Goal: Find specific page/section: Find specific page/section

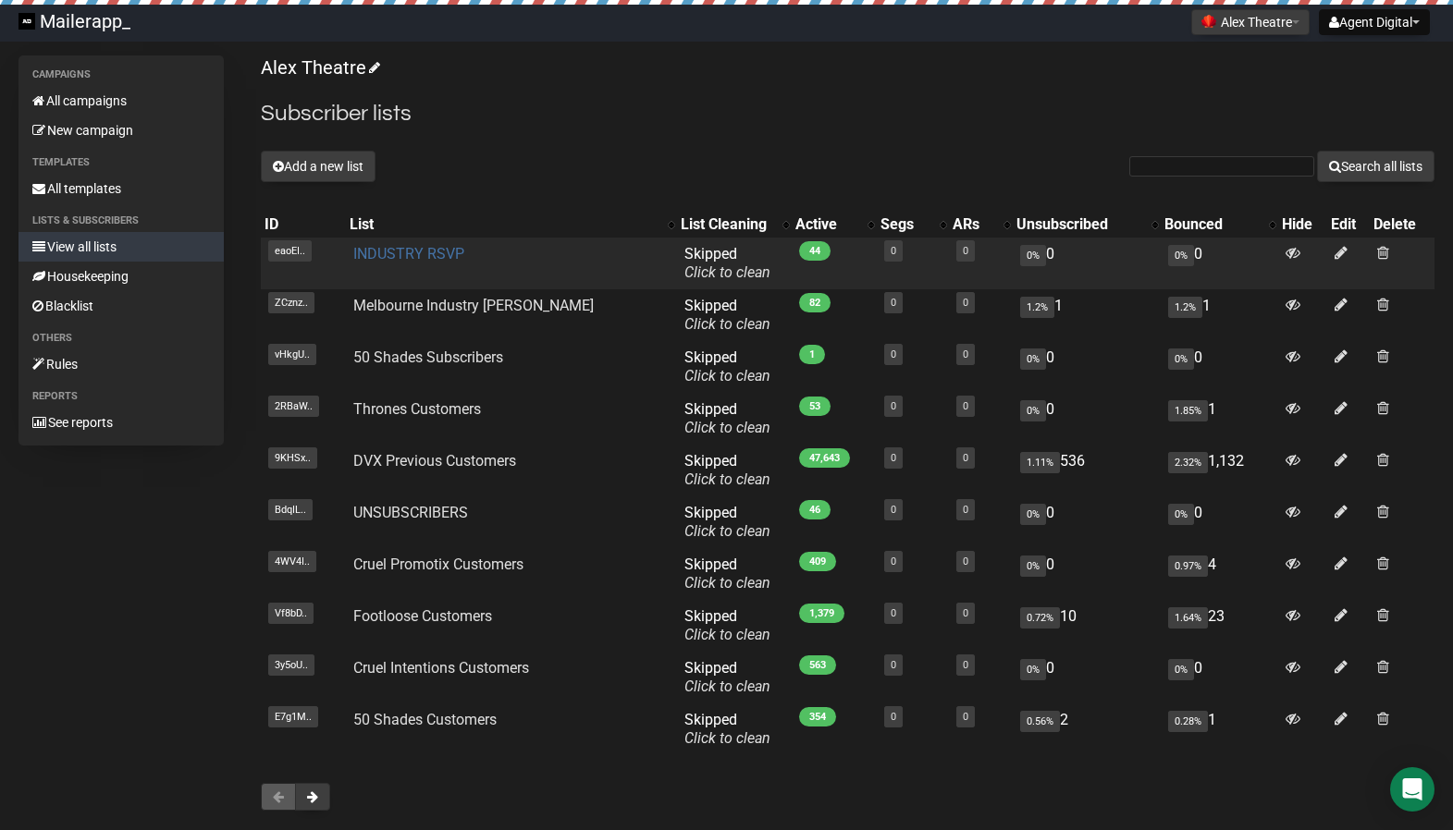
click at [440, 256] on link "INDUSTRY RSVP" at bounding box center [408, 254] width 111 height 18
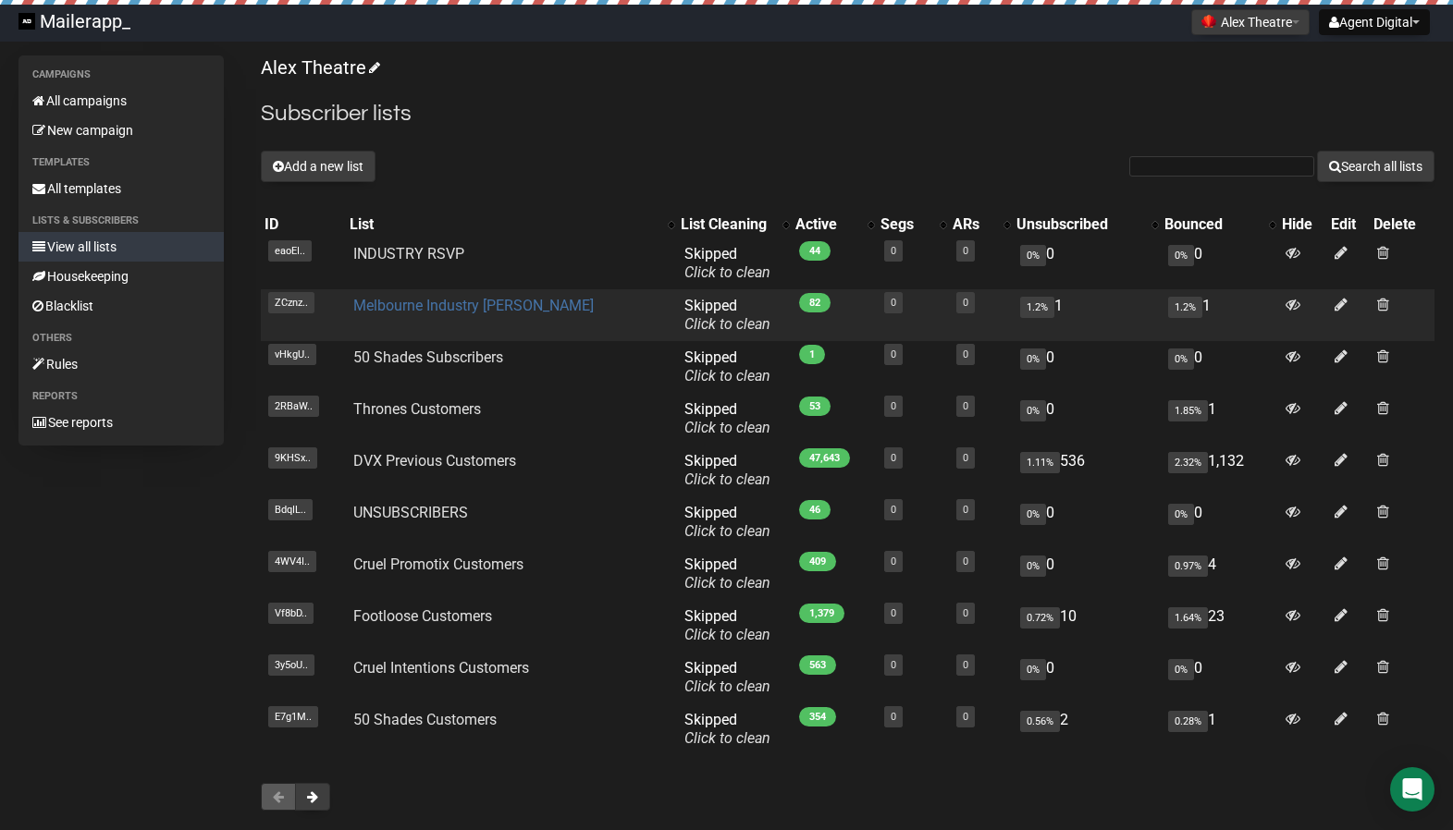
click at [510, 303] on link "Melbourne Industry David" at bounding box center [473, 306] width 240 height 18
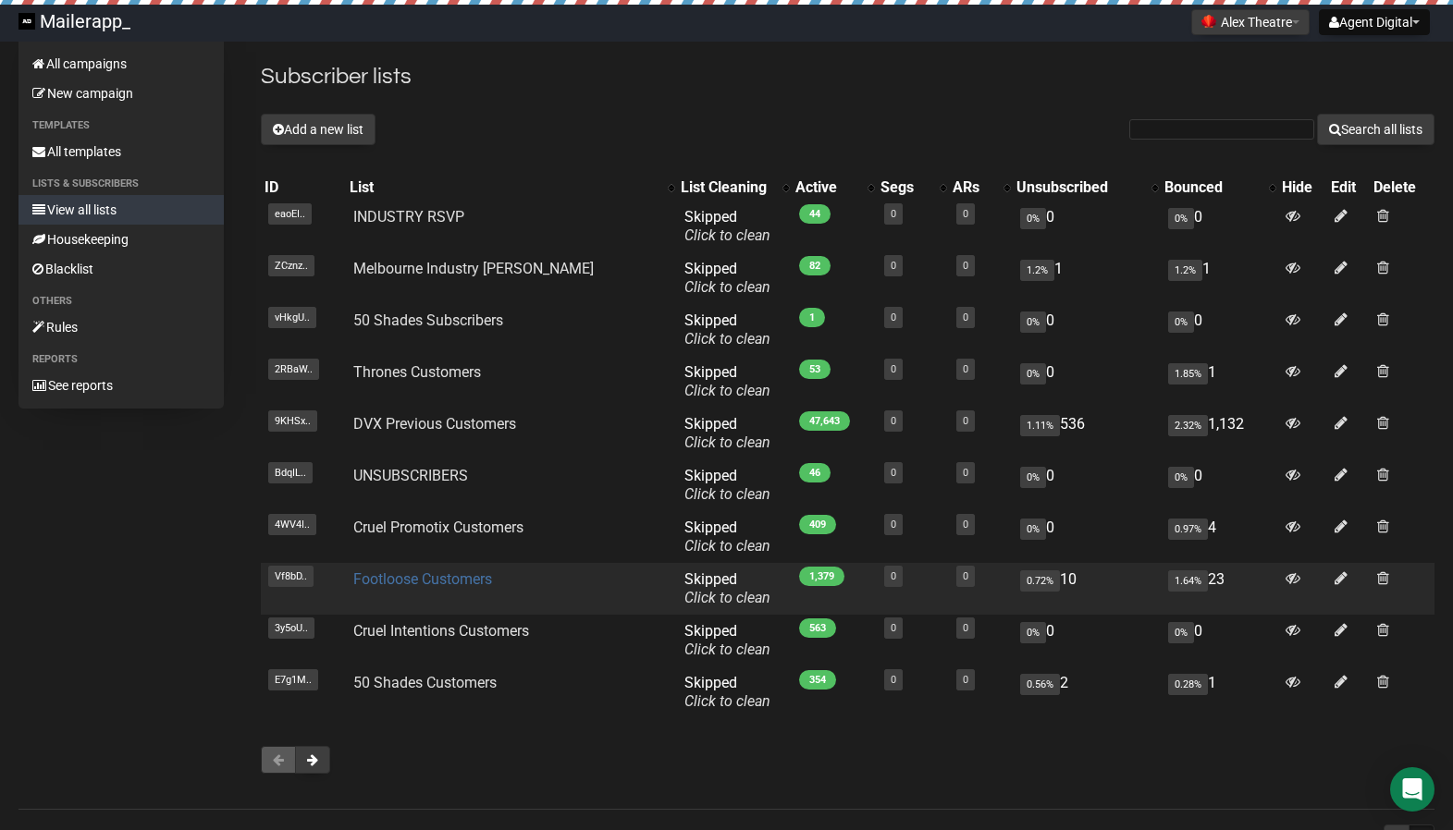
scroll to position [99, 0]
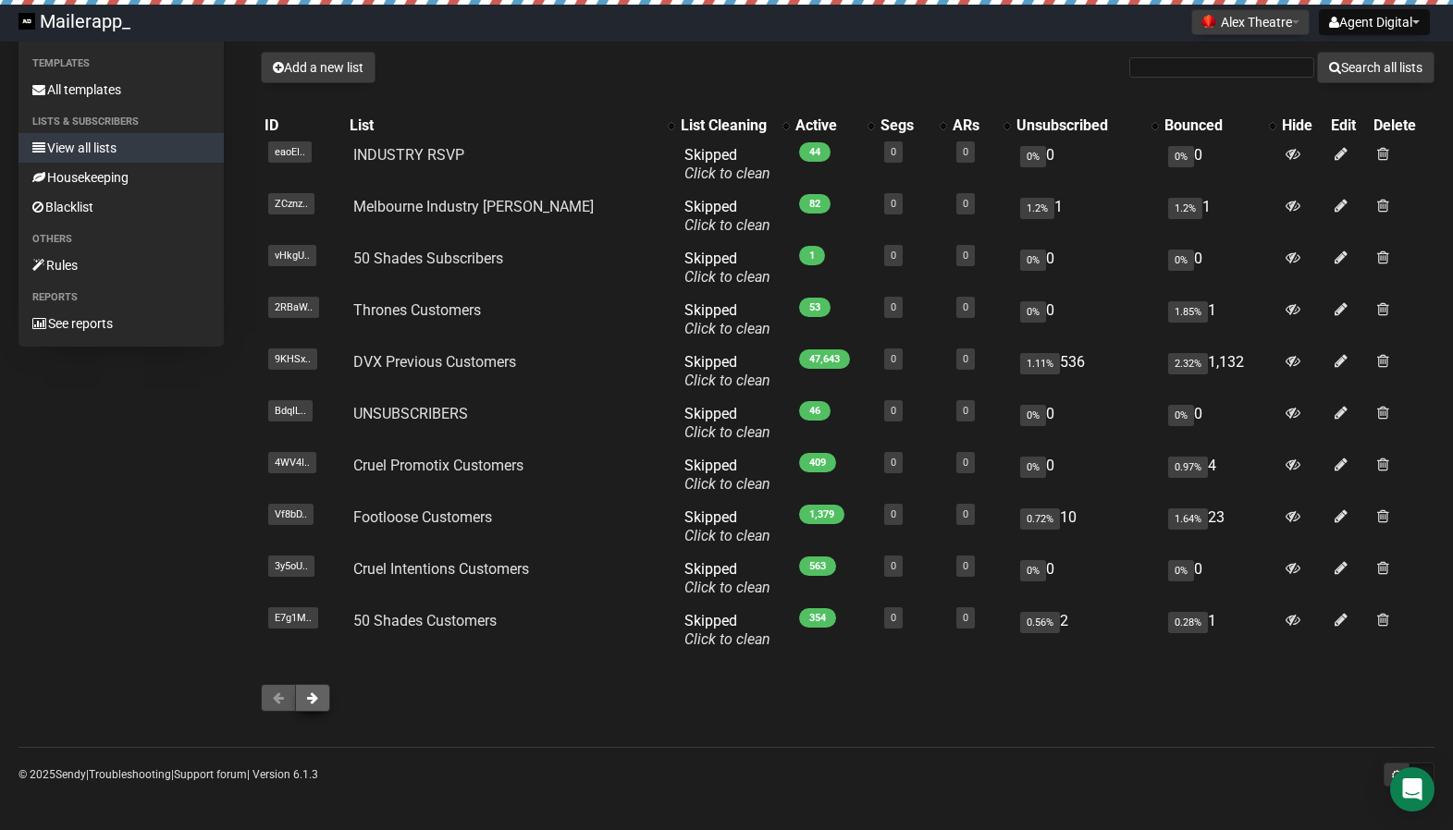
click at [310, 697] on span at bounding box center [312, 698] width 11 height 13
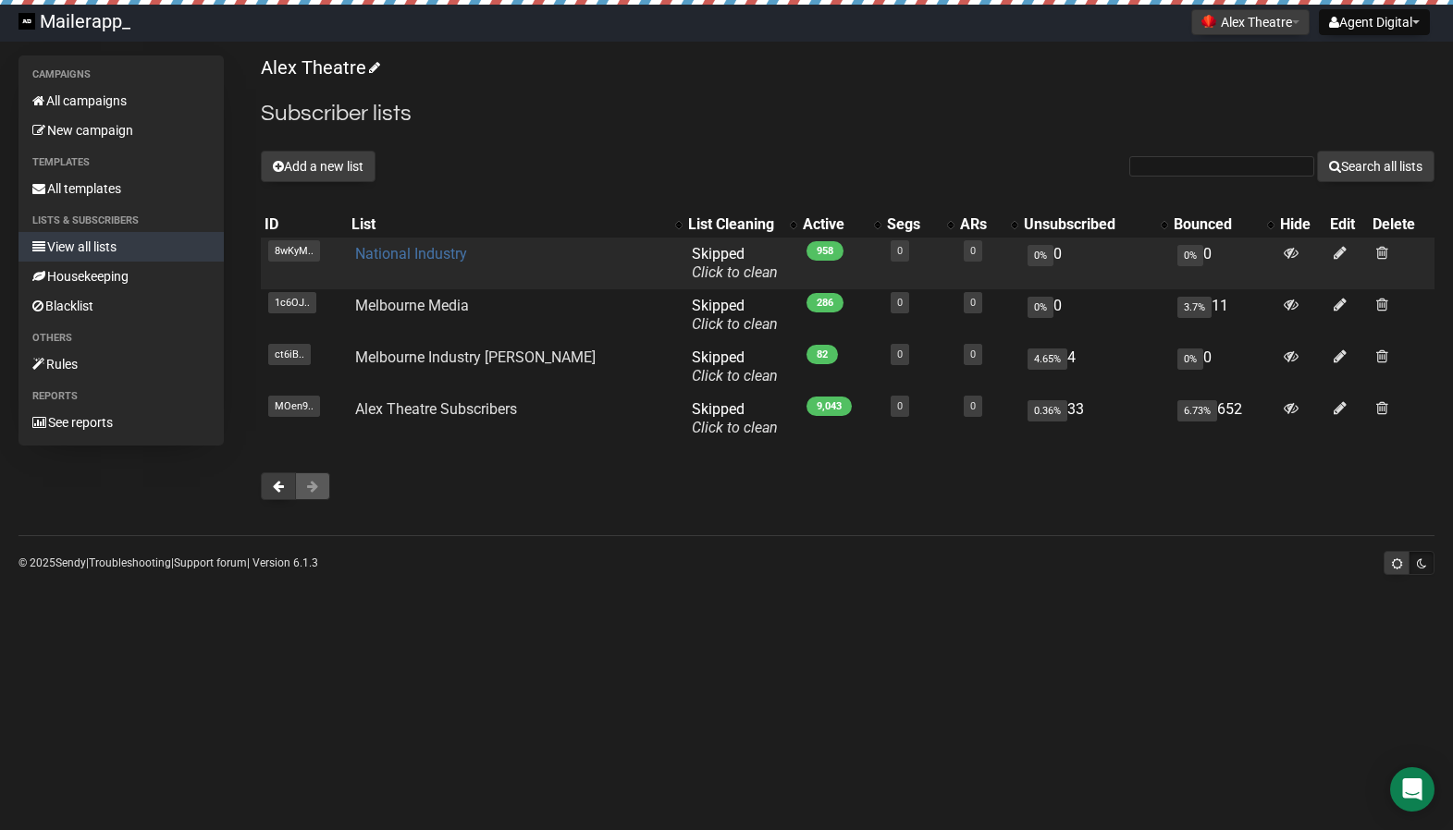
click at [429, 252] on link "National Industry" at bounding box center [411, 254] width 112 height 18
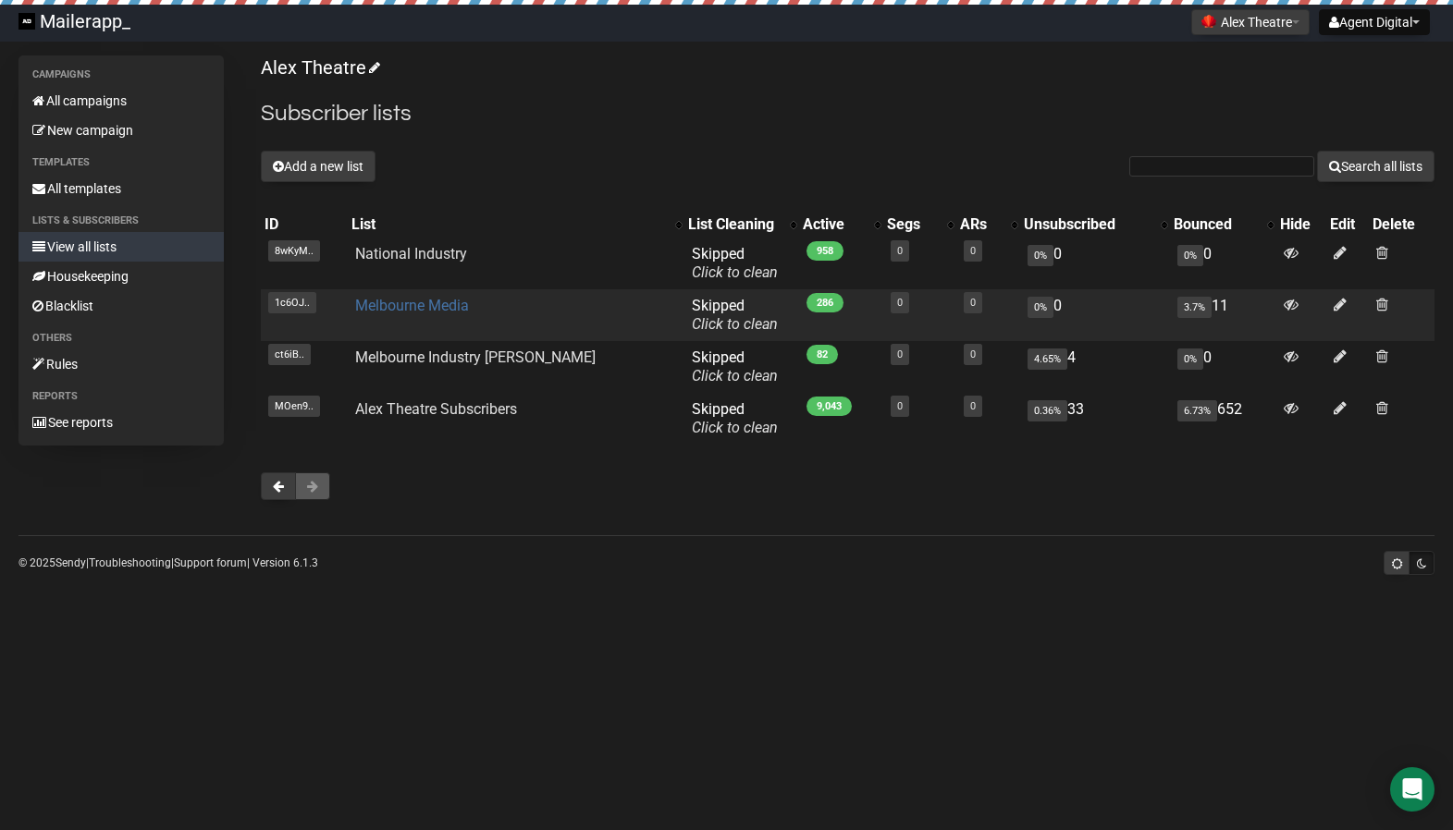
click at [406, 304] on link "Melbourne Media" at bounding box center [412, 306] width 114 height 18
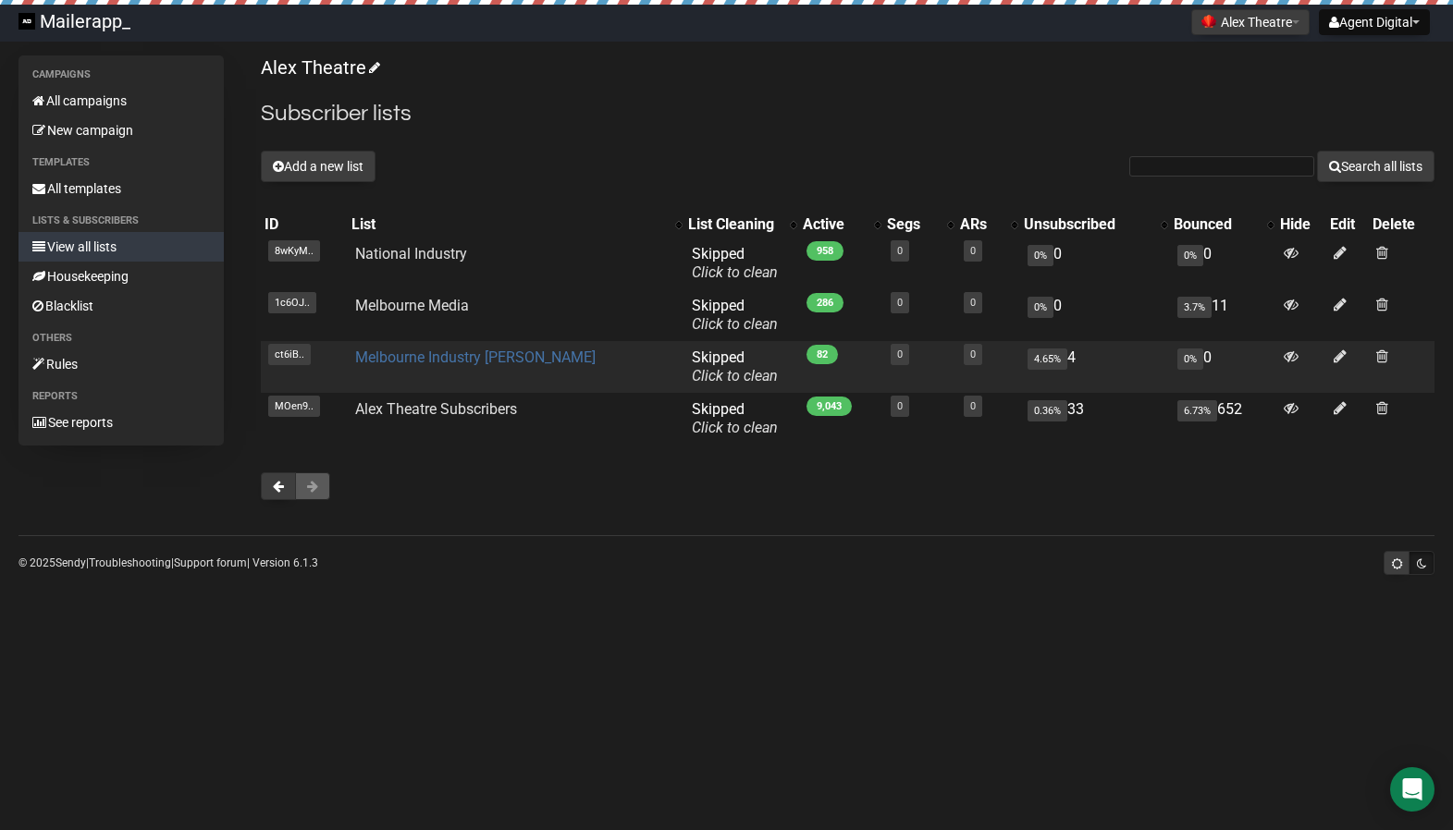
click at [496, 360] on link "Melbourne Industry Fred" at bounding box center [475, 358] width 240 height 18
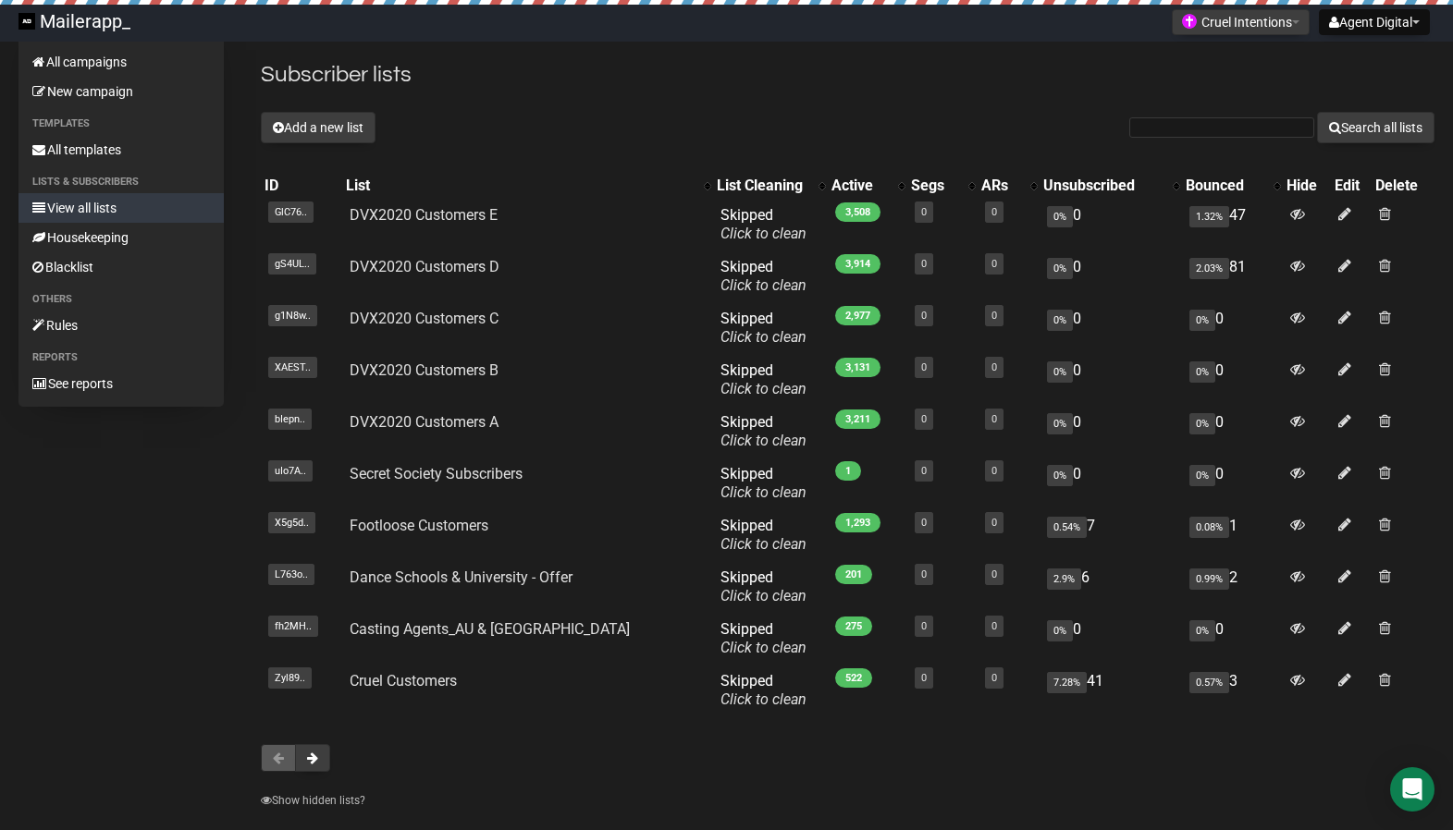
scroll to position [128, 0]
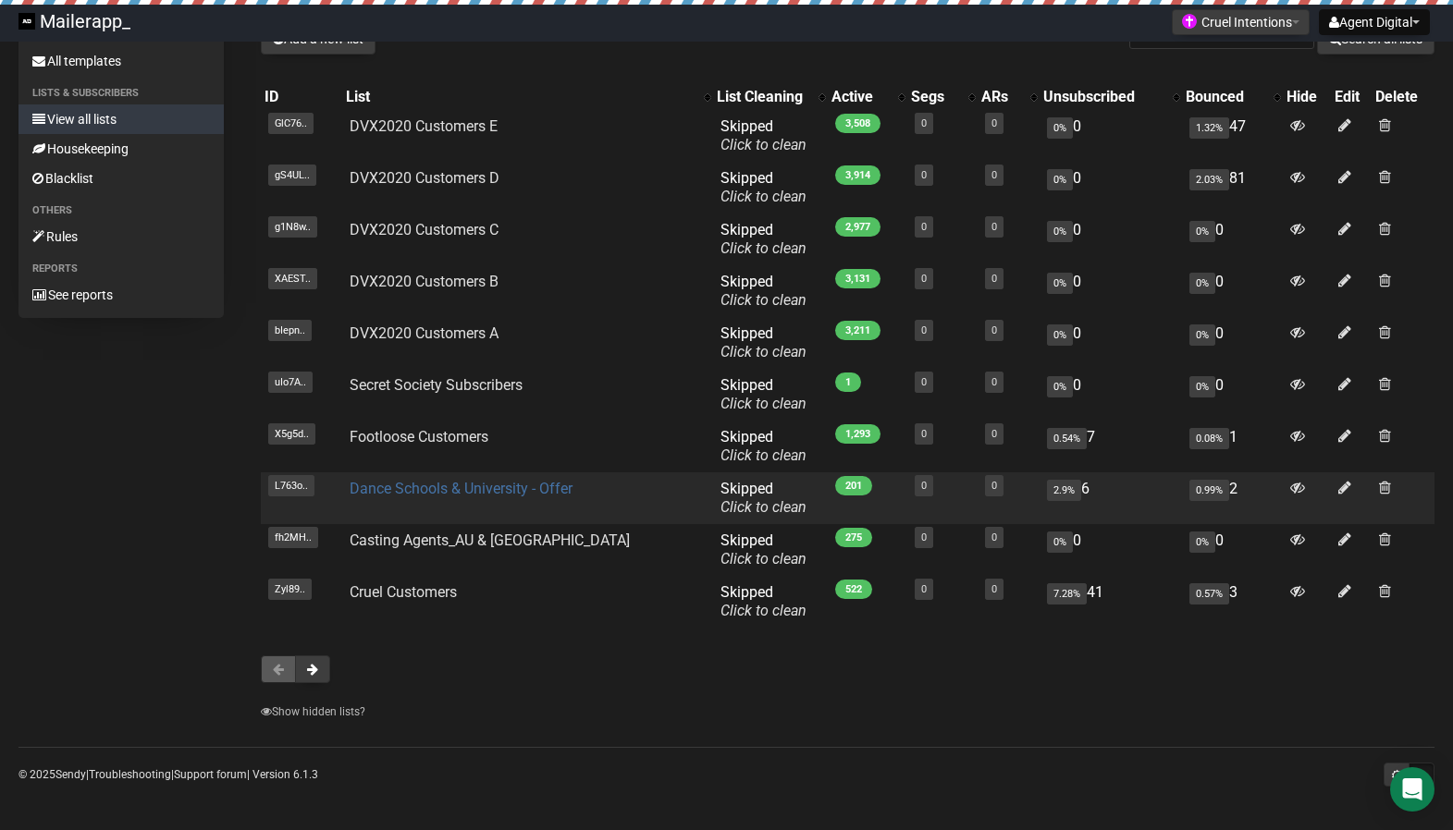
click at [528, 486] on link "Dance Schools & University - Offer" at bounding box center [461, 489] width 223 height 18
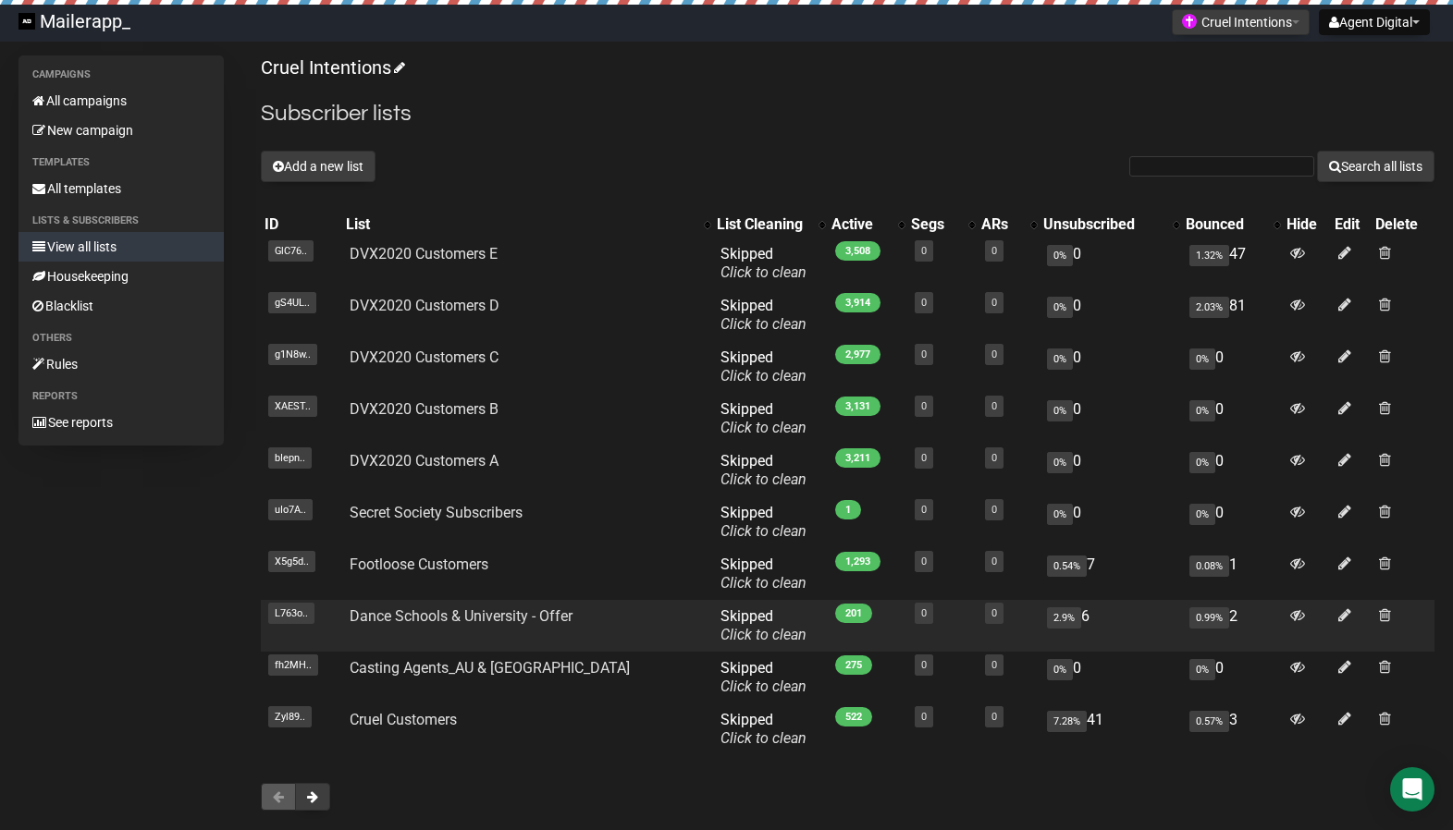
scroll to position [128, 0]
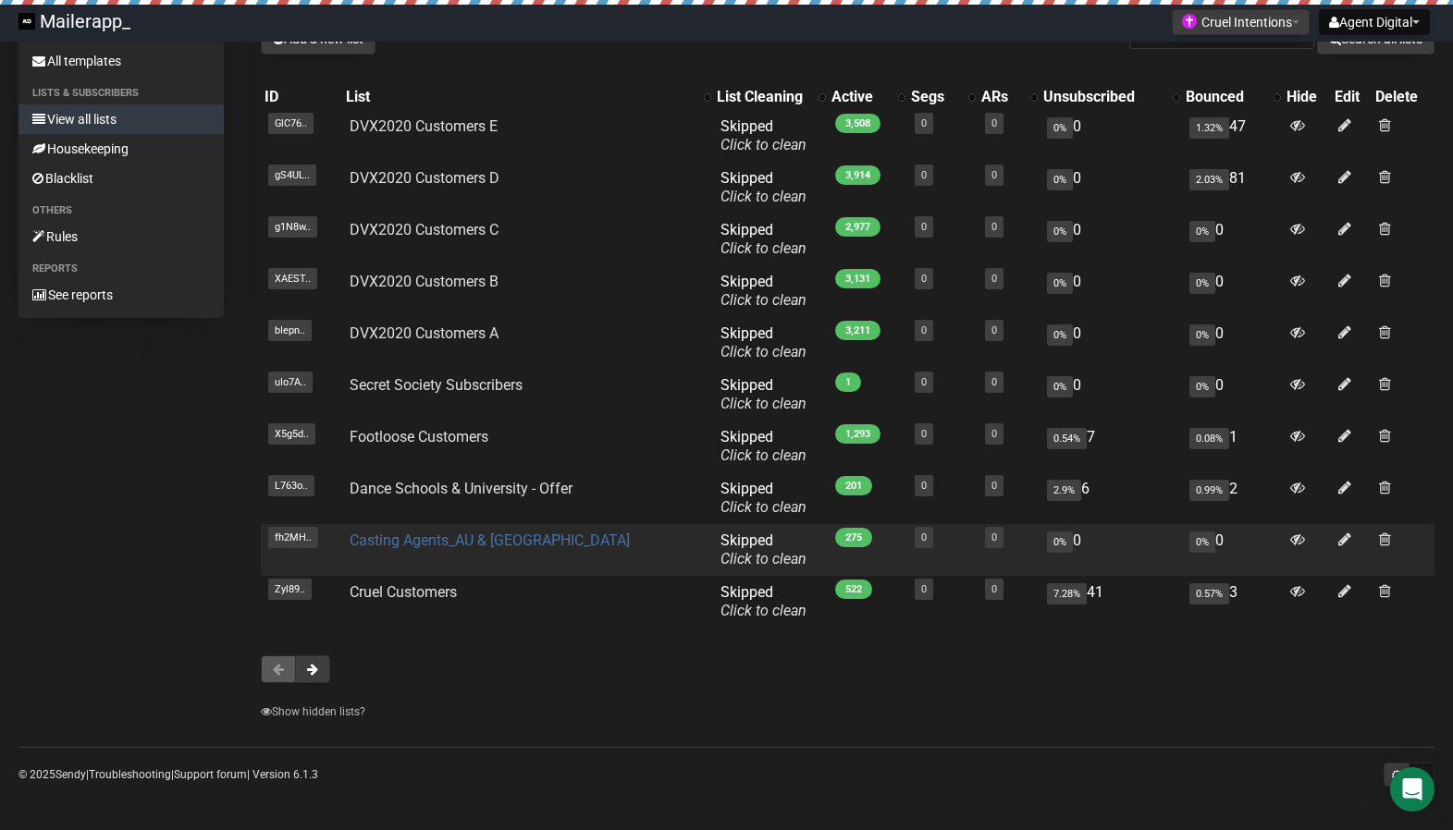
click at [496, 541] on link "Casting Agents_AU & [GEOGRAPHIC_DATA]" at bounding box center [490, 541] width 280 height 18
